Goal: Information Seeking & Learning: Learn about a topic

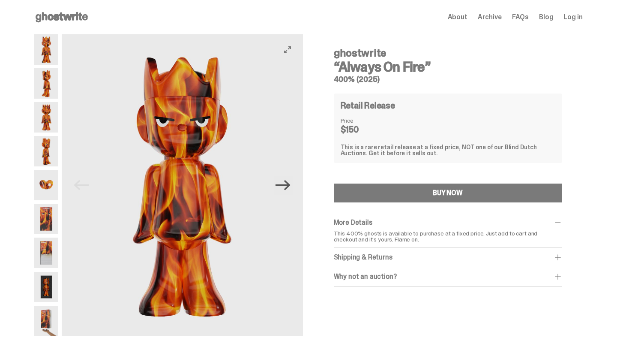
click at [287, 186] on icon "Next" at bounding box center [283, 184] width 15 height 15
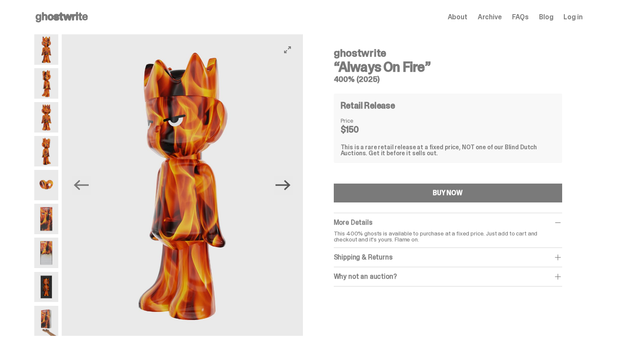
click at [287, 186] on icon "Next" at bounding box center [283, 184] width 15 height 15
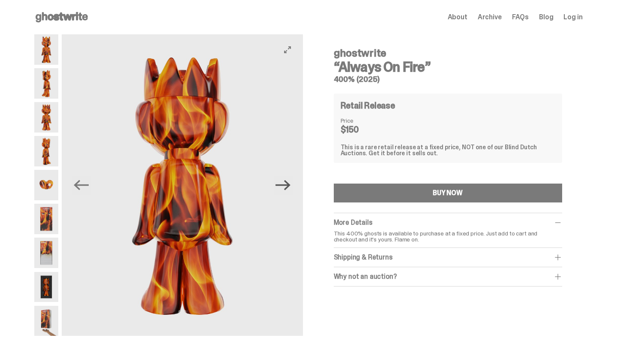
click at [287, 186] on icon "Next" at bounding box center [283, 184] width 15 height 15
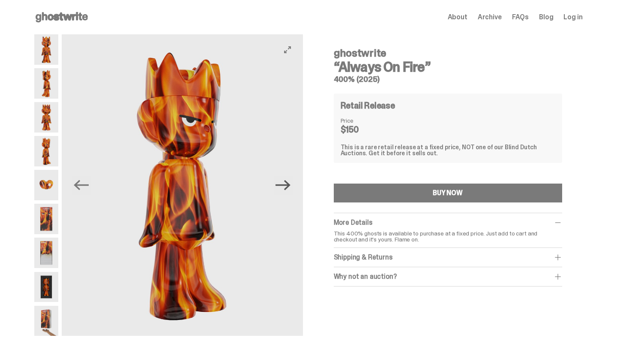
click at [287, 186] on icon "Next" at bounding box center [283, 184] width 15 height 15
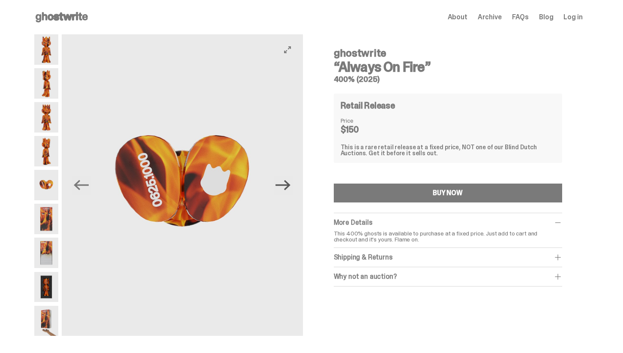
click at [287, 186] on icon "Next" at bounding box center [283, 184] width 15 height 15
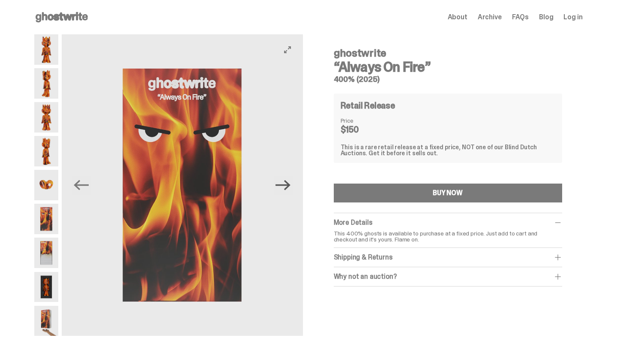
click at [287, 186] on icon "Next" at bounding box center [283, 184] width 15 height 15
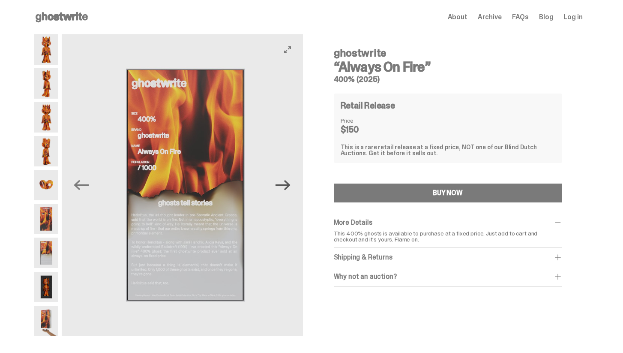
click at [287, 186] on icon "Next" at bounding box center [283, 184] width 15 height 15
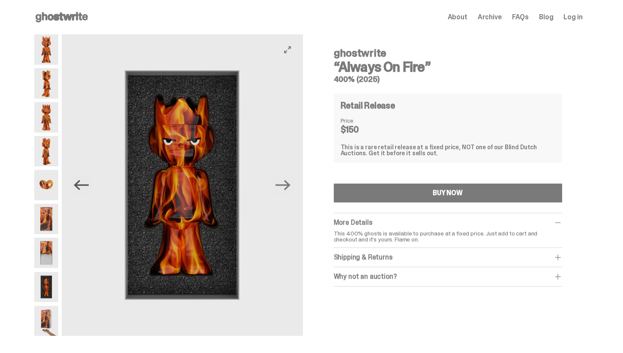
click at [87, 185] on icon "Previous" at bounding box center [81, 185] width 15 height 10
